Goal: Task Accomplishment & Management: Use online tool/utility

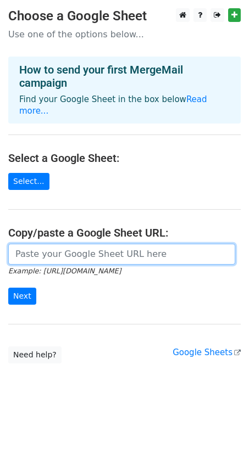
click at [37, 252] on input "url" at bounding box center [121, 254] width 227 height 21
click at [70, 252] on input "url" at bounding box center [121, 254] width 227 height 21
click at [95, 252] on input "url" at bounding box center [121, 254] width 227 height 21
paste input "https://docs.google.com/spreadsheets/d/1eSWMPMAyJRsUrQrrsDxm8j8emryTVXwV1hTpsHH…"
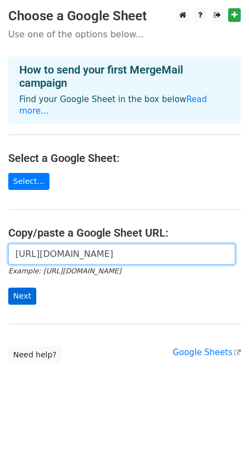
type input "https://docs.google.com/spreadsheets/d/1eSWMPMAyJRsUrQrrsDxm8j8emryTVXwV1hTpsHH…"
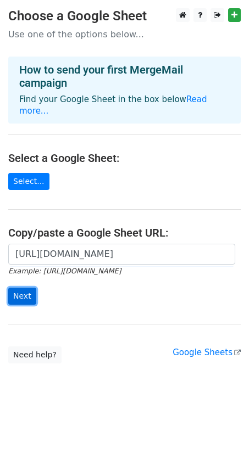
scroll to position [0, 0]
click at [24, 288] on input "Next" at bounding box center [22, 296] width 28 height 17
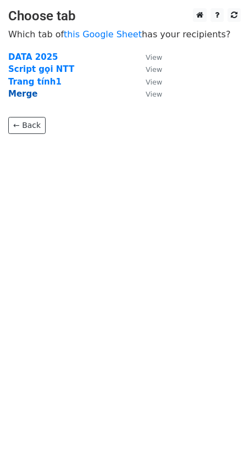
click at [24, 92] on strong "Merge" at bounding box center [22, 94] width 29 height 10
click at [153, 94] on small "View" at bounding box center [154, 94] width 16 height 8
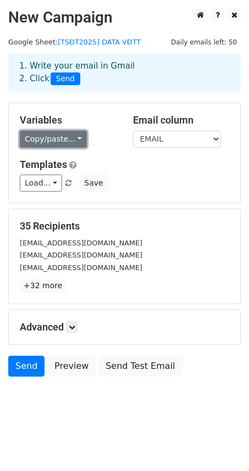
click at [34, 133] on link "Copy/paste..." at bounding box center [53, 139] width 67 height 17
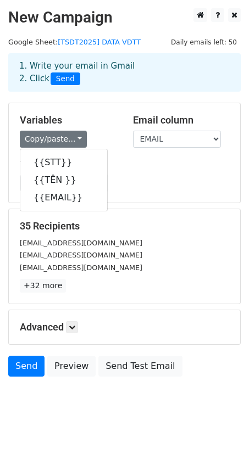
click at [93, 99] on div "1. Write your email in Gmail 2. Click Send" at bounding box center [124, 81] width 249 height 44
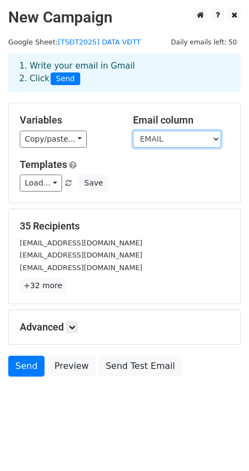
click at [164, 132] on select "STT TÊN EMAIL" at bounding box center [177, 139] width 88 height 17
click at [53, 148] on div "Variables Copy/paste... {{STT}} {{TÊN }} {{EMAIL}} Email column STT TÊN EMAIL T…" at bounding box center [124, 152] width 231 height 99
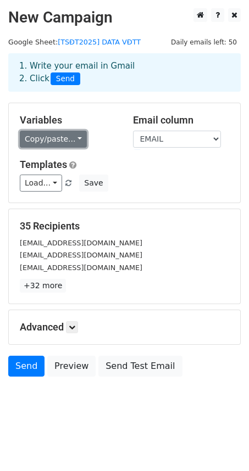
click at [47, 144] on link "Copy/paste..." at bounding box center [53, 139] width 67 height 17
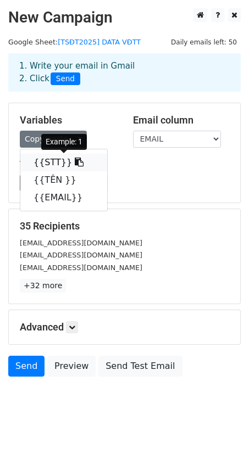
click at [50, 164] on link "{{STT}}" at bounding box center [63, 163] width 87 height 18
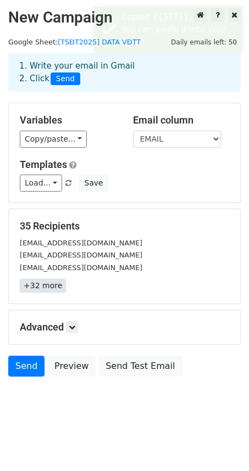
click at [51, 288] on link "+32 more" at bounding box center [43, 286] width 46 height 14
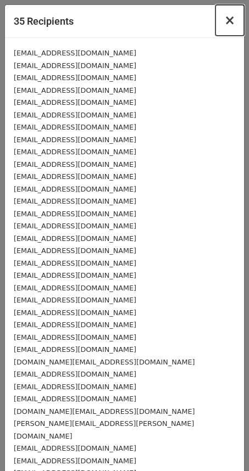
click at [224, 20] on span "×" at bounding box center [229, 20] width 11 height 15
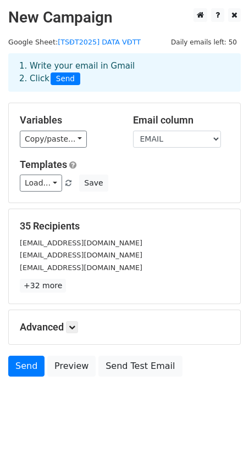
click at [59, 81] on span "Send" at bounding box center [66, 78] width 30 height 13
click at [65, 77] on span "Send" at bounding box center [66, 78] width 30 height 13
click at [66, 79] on span "Send" at bounding box center [66, 78] width 30 height 13
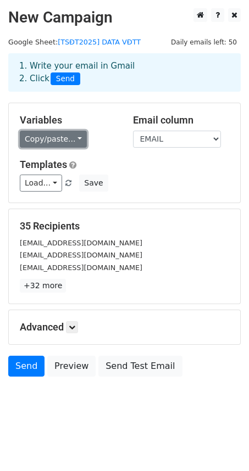
click at [55, 138] on link "Copy/paste..." at bounding box center [53, 139] width 67 height 17
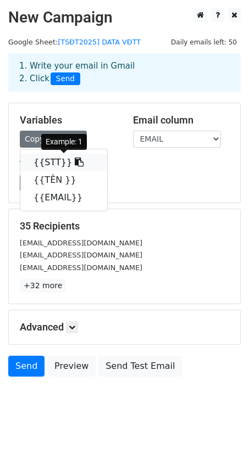
click at [53, 160] on link "{{STT}}" at bounding box center [63, 163] width 87 height 18
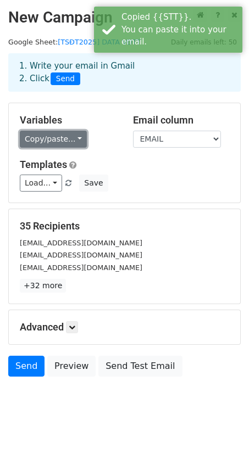
click at [47, 144] on link "Copy/paste..." at bounding box center [53, 139] width 67 height 17
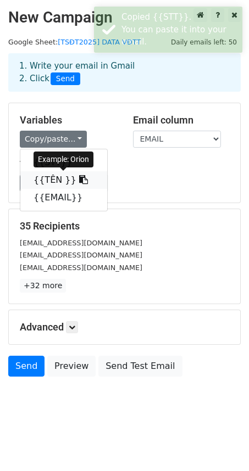
click at [49, 174] on link "{{TÊN }}" at bounding box center [63, 180] width 87 height 18
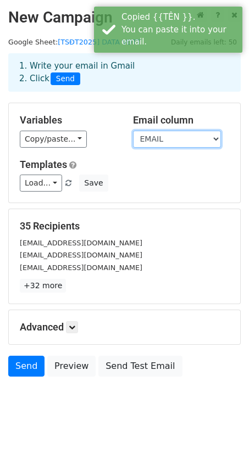
click at [166, 140] on select "STT TÊN EMAIL" at bounding box center [177, 139] width 88 height 17
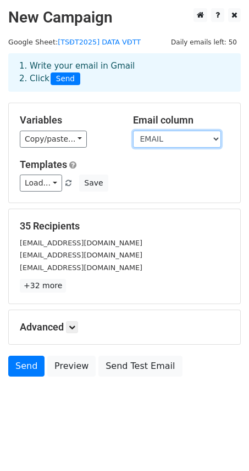
click at [133, 131] on select "STT TÊN EMAIL" at bounding box center [177, 139] width 88 height 17
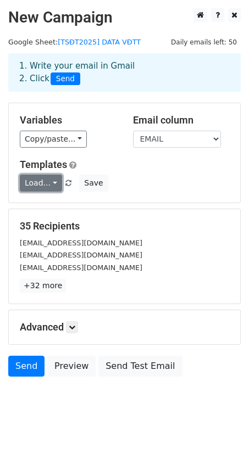
click at [57, 182] on link "Load..." at bounding box center [41, 183] width 42 height 17
click at [113, 181] on div "Load... No templates saved Save" at bounding box center [125, 183] width 226 height 17
click at [74, 322] on link at bounding box center [72, 327] width 12 height 12
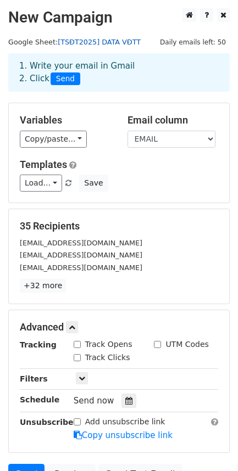
click at [99, 38] on link "[TSĐT2025] DATA VĐTT" at bounding box center [99, 42] width 83 height 8
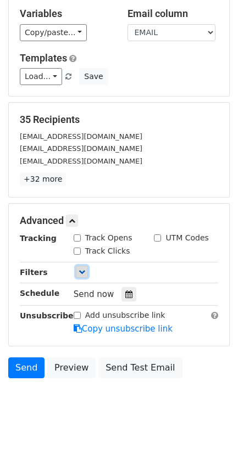
click at [81, 269] on icon at bounding box center [82, 272] width 7 height 7
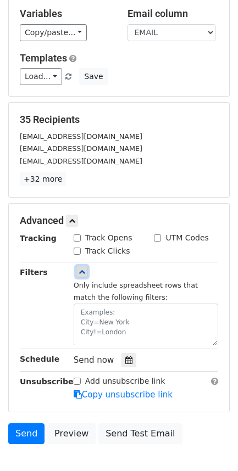
scroll to position [174, 0]
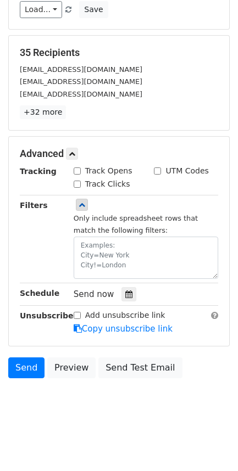
click at [79, 170] on input "Track Opens" at bounding box center [77, 171] width 7 height 7
checkbox input "true"
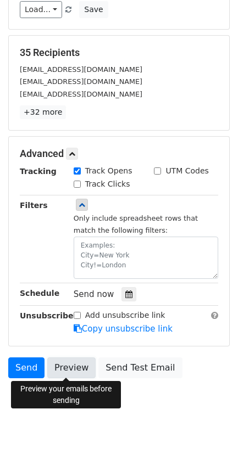
click at [53, 366] on link "Preview" at bounding box center [71, 368] width 48 height 21
click at [52, 364] on link "Preview" at bounding box center [71, 368] width 48 height 21
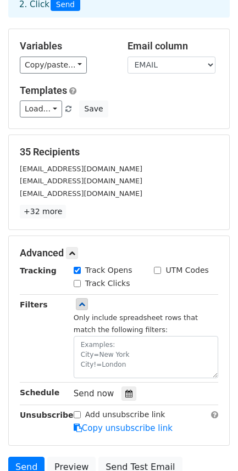
scroll to position [72, 0]
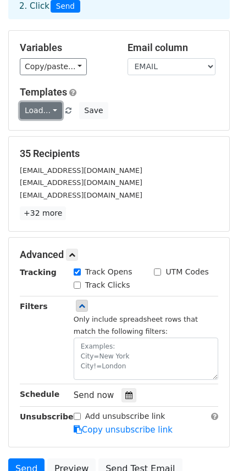
click at [47, 108] on link "Load..." at bounding box center [41, 110] width 42 height 17
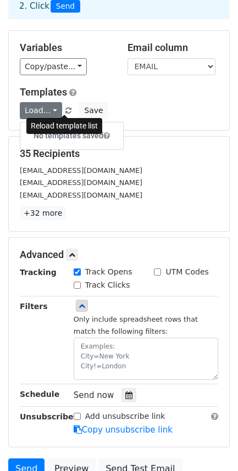
click at [65, 109] on span at bounding box center [68, 111] width 6 height 7
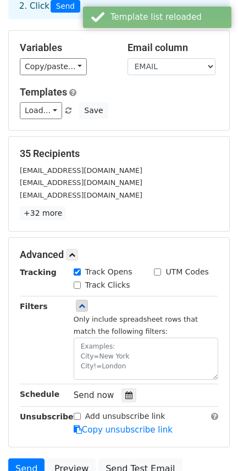
click at [97, 87] on h5 "Templates" at bounding box center [119, 92] width 198 height 12
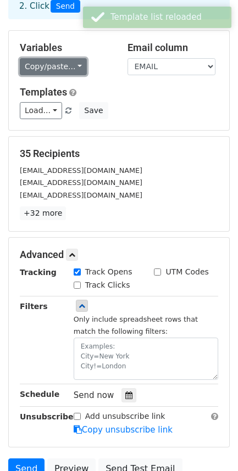
click at [38, 74] on link "Copy/paste..." at bounding box center [53, 66] width 67 height 17
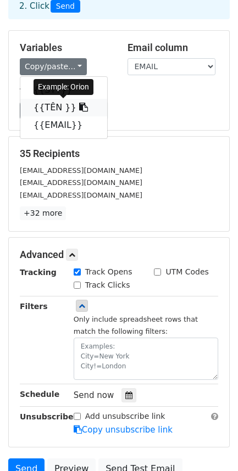
click at [42, 102] on link "{{TÊN }}" at bounding box center [63, 108] width 87 height 18
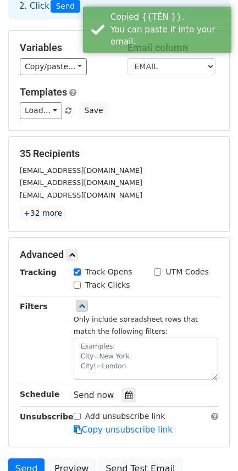
click at [93, 68] on div "Copy/paste... {{STT}} {{TÊN }} {{EMAIL}}" at bounding box center [65, 66] width 91 height 17
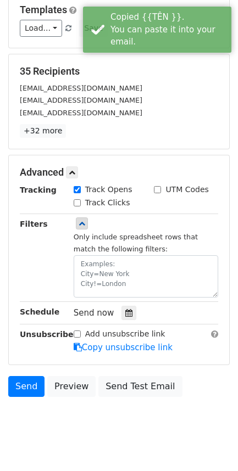
scroll to position [174, 0]
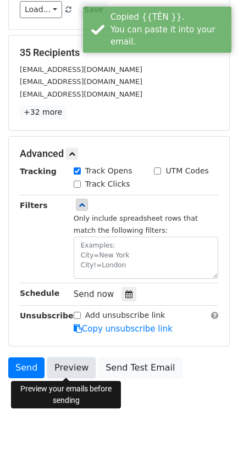
click at [76, 368] on link "Preview" at bounding box center [71, 368] width 48 height 21
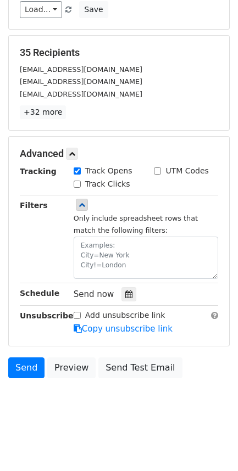
click at [90, 183] on label "Track Clicks" at bounding box center [107, 184] width 45 height 12
click at [81, 183] on input "Track Clicks" at bounding box center [77, 184] width 7 height 7
checkbox input "true"
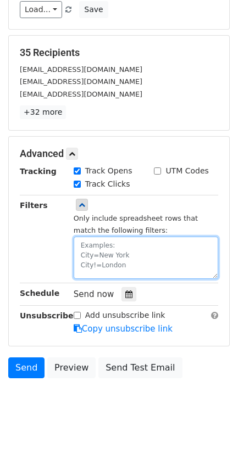
drag, startPoint x: 145, startPoint y: 270, endPoint x: 77, endPoint y: 247, distance: 71.6
click at [77, 247] on textarea at bounding box center [146, 258] width 144 height 42
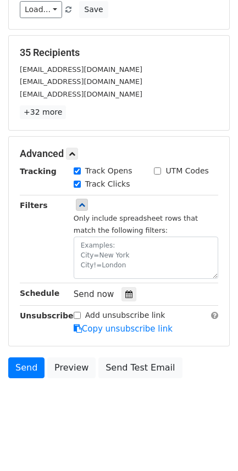
click at [122, 227] on div "Only include spreadsheet rows that match the following filters:" at bounding box center [146, 245] width 144 height 67
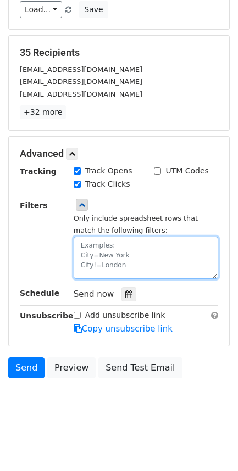
click at [119, 259] on textarea at bounding box center [146, 258] width 144 height 42
click at [151, 258] on textarea at bounding box center [146, 258] width 144 height 42
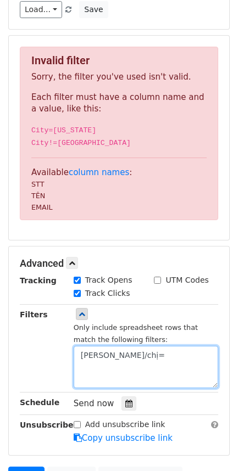
click at [121, 355] on textarea "[PERSON_NAME]/chị=" at bounding box center [146, 367] width 144 height 42
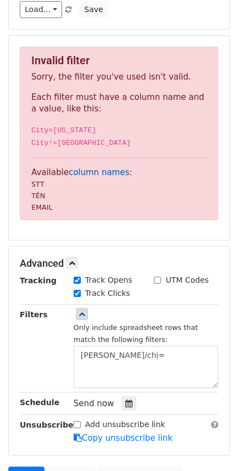
click at [86, 174] on link "column names" at bounding box center [99, 173] width 60 height 10
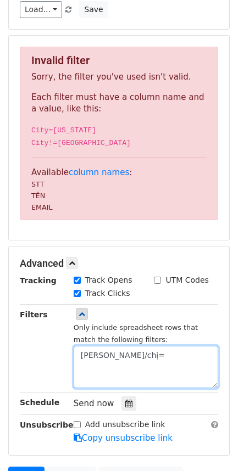
click at [125, 355] on textarea "[PERSON_NAME]/chị=" at bounding box center [146, 367] width 144 height 42
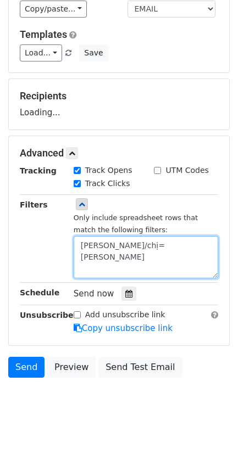
scroll to position [130, 0]
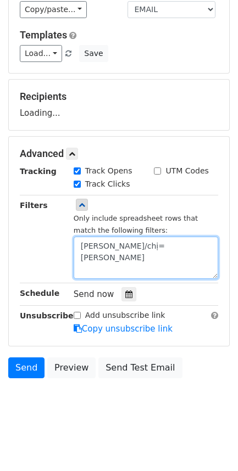
click at [175, 247] on div "Tracking Track Opens UTM Codes Track Clicks Filters Only include spreadsheet ro…" at bounding box center [119, 250] width 198 height 170
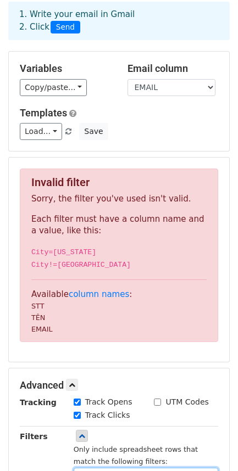
scroll to position [0, 0]
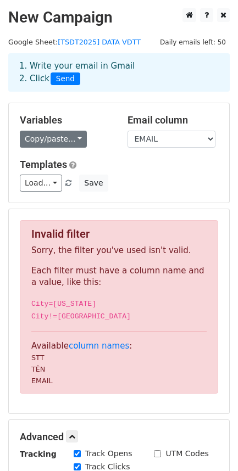
type textarea "[PERSON_NAME]/chị=[PERSON_NAME]"
click at [70, 135] on link "Copy/paste..." at bounding box center [53, 139] width 67 height 17
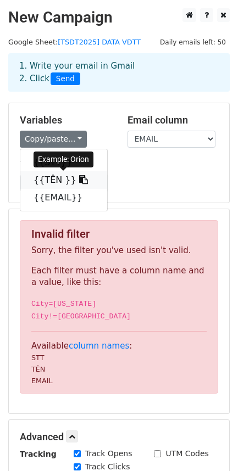
click at [79, 179] on icon at bounding box center [83, 179] width 9 height 9
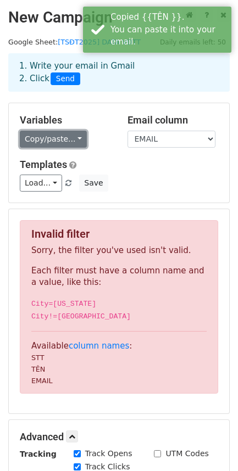
click at [68, 141] on link "Copy/paste..." at bounding box center [53, 139] width 67 height 17
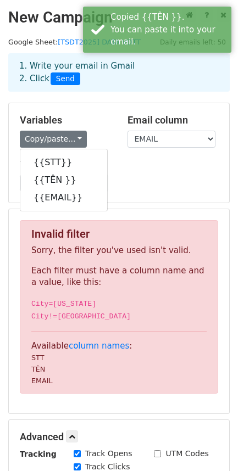
click at [104, 119] on h5 "Variables" at bounding box center [65, 120] width 91 height 12
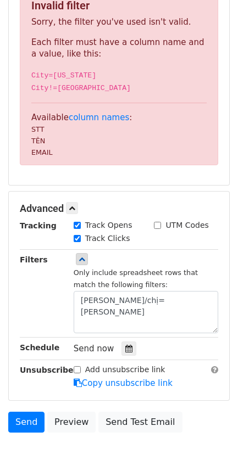
scroll to position [236, 0]
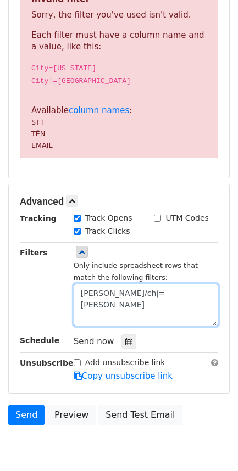
drag, startPoint x: 138, startPoint y: 289, endPoint x: 33, endPoint y: 286, distance: 105.5
click at [33, 286] on div "Filters Only include spreadsheet rows that match the following filters: [PERSON…" at bounding box center [119, 287] width 215 height 80
type textarea "TÊN=Orion"
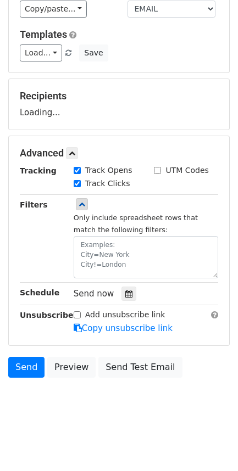
click at [35, 302] on div "Tracking Track Opens UTM Codes Track Clicks Filters Only include spreadsheet ro…" at bounding box center [119, 250] width 198 height 170
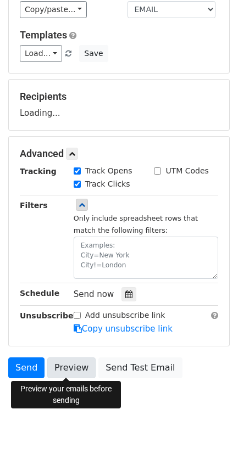
scroll to position [174, 0]
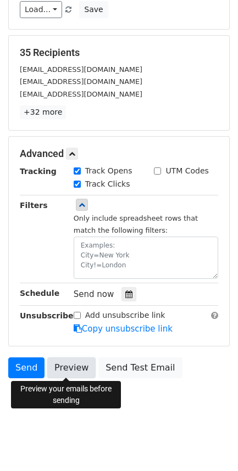
click at [63, 367] on link "Preview" at bounding box center [71, 368] width 48 height 21
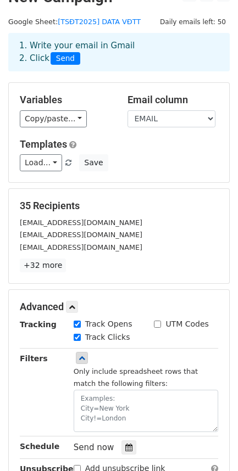
scroll to position [20, 0]
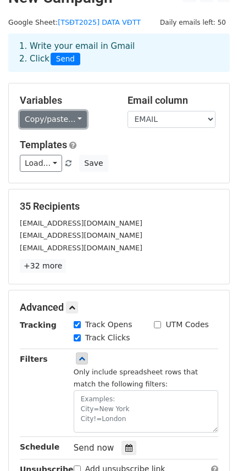
click at [68, 122] on link "Copy/paste..." at bounding box center [53, 119] width 67 height 17
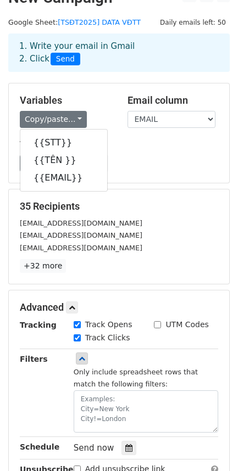
scroll to position [119, 0]
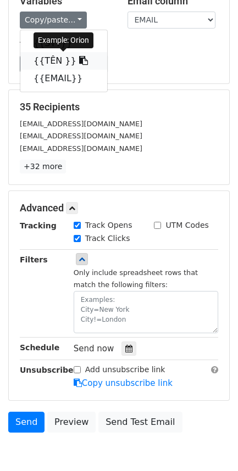
click at [79, 61] on icon at bounding box center [83, 60] width 9 height 9
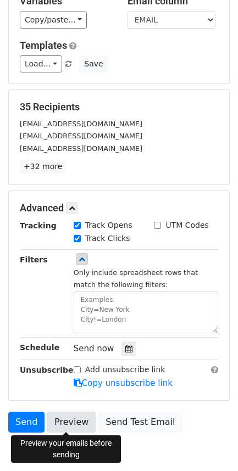
click at [63, 423] on link "Preview" at bounding box center [71, 422] width 48 height 21
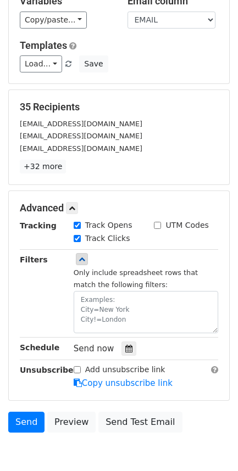
scroll to position [174, 0]
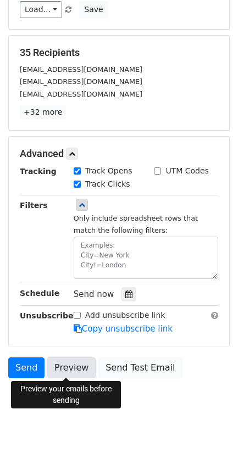
click at [68, 375] on link "Preview" at bounding box center [71, 368] width 48 height 21
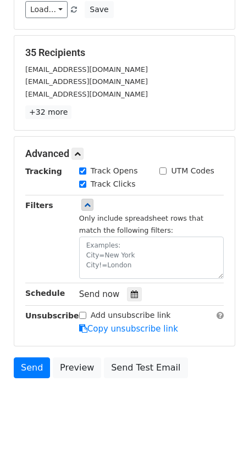
scroll to position [0, 0]
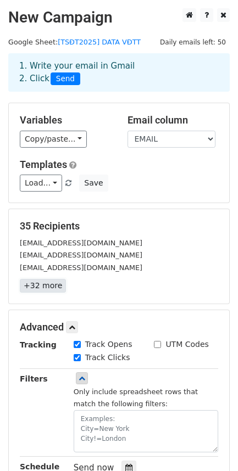
click at [41, 289] on link "+32 more" at bounding box center [43, 286] width 46 height 14
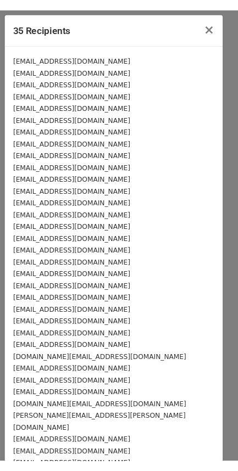
scroll to position [61, 0]
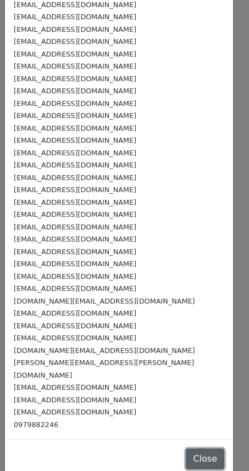
click at [187, 449] on button "Close" at bounding box center [205, 459] width 38 height 21
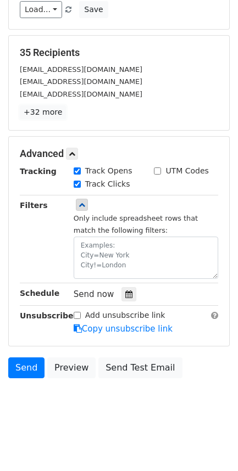
scroll to position [173, 0]
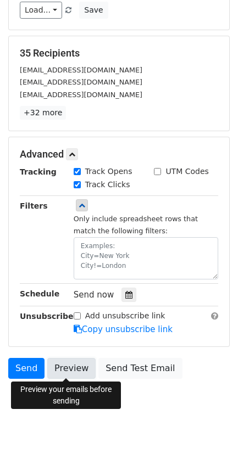
click at [68, 374] on link "Preview" at bounding box center [71, 368] width 48 height 21
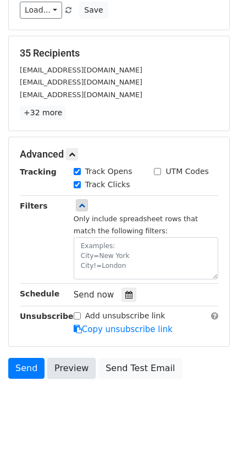
click at [68, 374] on link "Preview" at bounding box center [71, 368] width 48 height 21
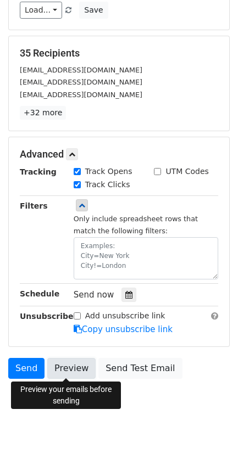
click at [62, 375] on link "Preview" at bounding box center [71, 368] width 48 height 21
click at [69, 369] on link "Preview" at bounding box center [71, 368] width 48 height 21
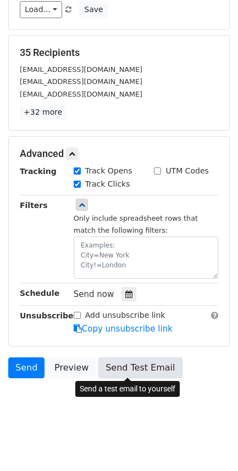
click at [111, 370] on link "Send Test Email" at bounding box center [139, 368] width 83 height 21
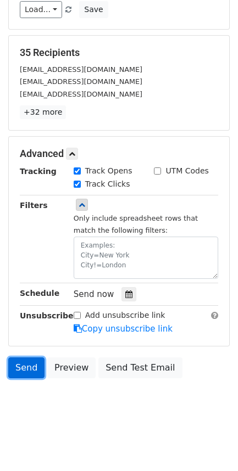
click at [25, 371] on link "Send" at bounding box center [26, 368] width 36 height 21
